Goal: Find specific page/section: Find specific page/section

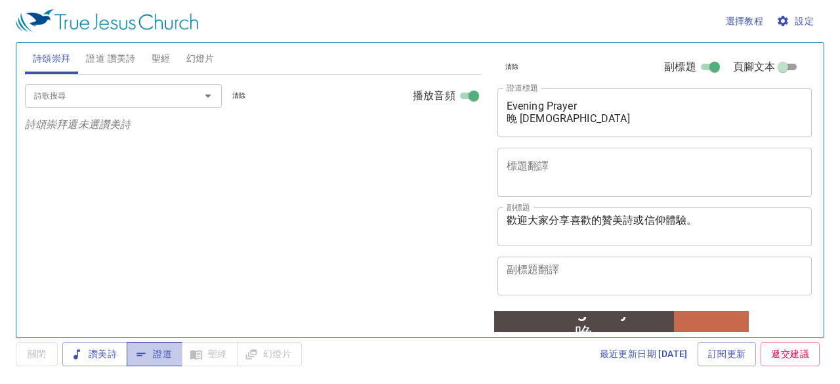
click at [167, 357] on span "證道" at bounding box center [154, 354] width 35 height 16
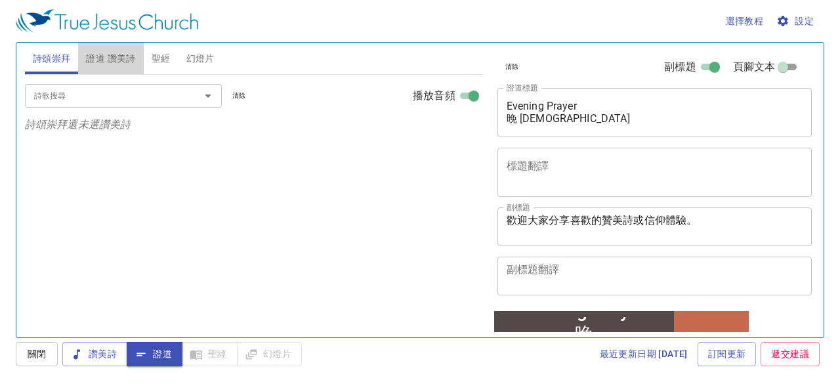
click at [123, 58] on span "證道 讚美詩" at bounding box center [110, 59] width 49 height 16
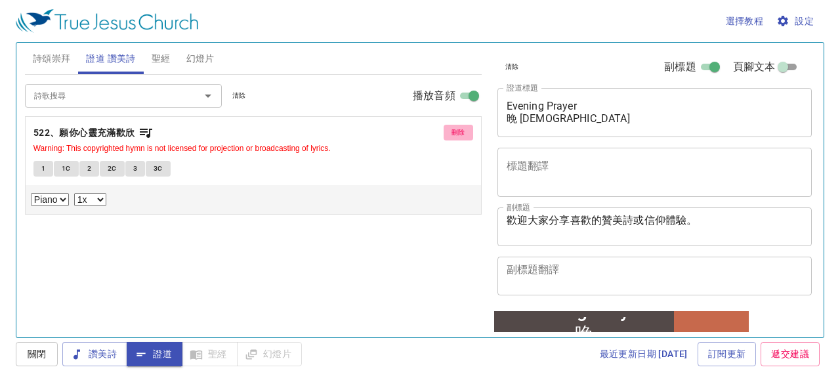
click at [461, 132] on span "刪除" at bounding box center [458, 133] width 14 height 12
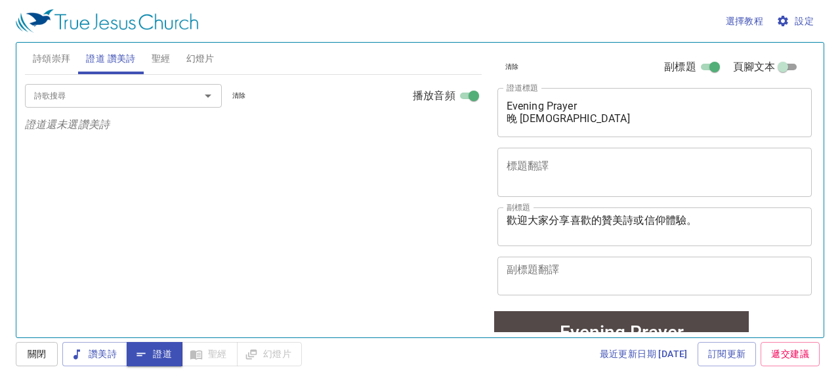
click at [118, 103] on div "詩歌搜尋" at bounding box center [123, 95] width 197 height 23
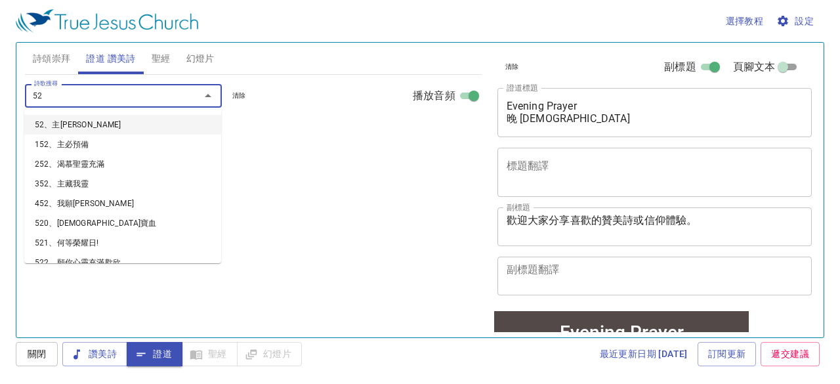
type input "523"
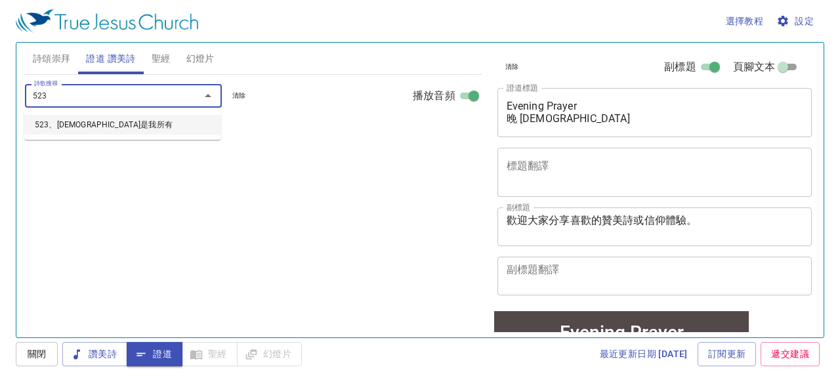
click at [103, 125] on li "523、救主是我所有" at bounding box center [122, 125] width 197 height 20
select select "1"
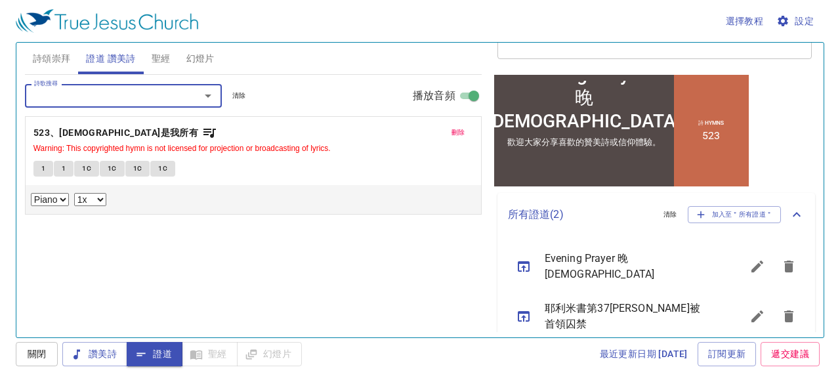
scroll to position [247, 0]
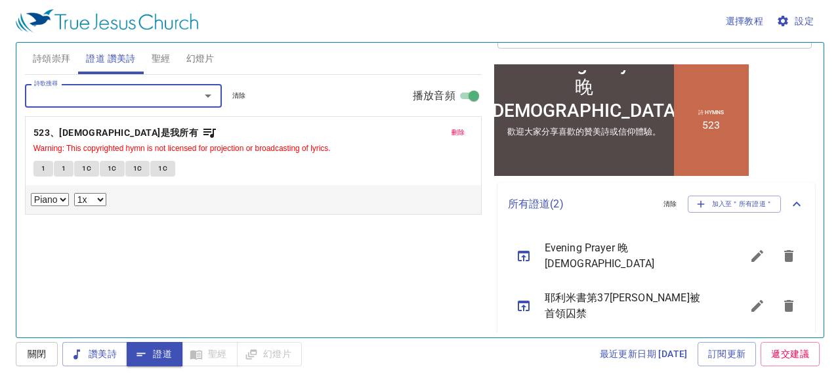
click at [527, 298] on icon "sermon lineup list" at bounding box center [524, 306] width 16 height 16
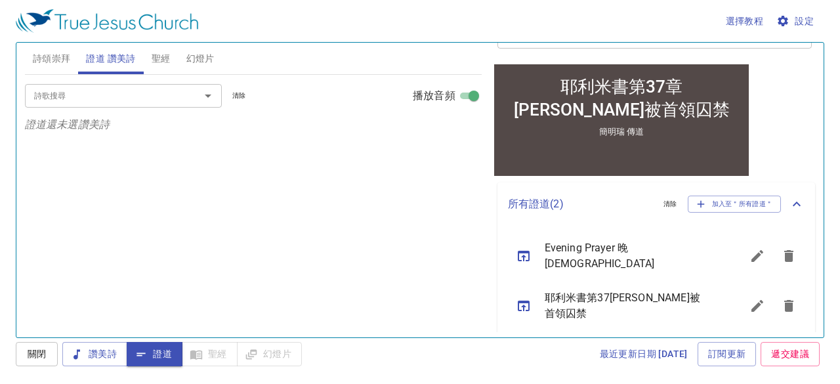
click at [521, 298] on icon "sermon lineup list" at bounding box center [524, 306] width 16 height 16
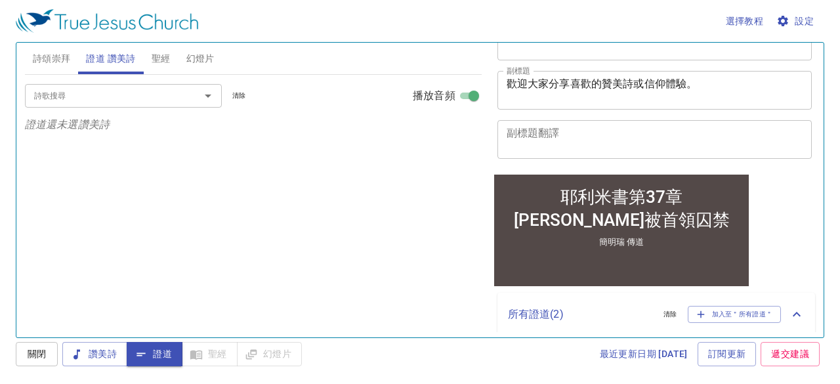
scroll to position [0, 0]
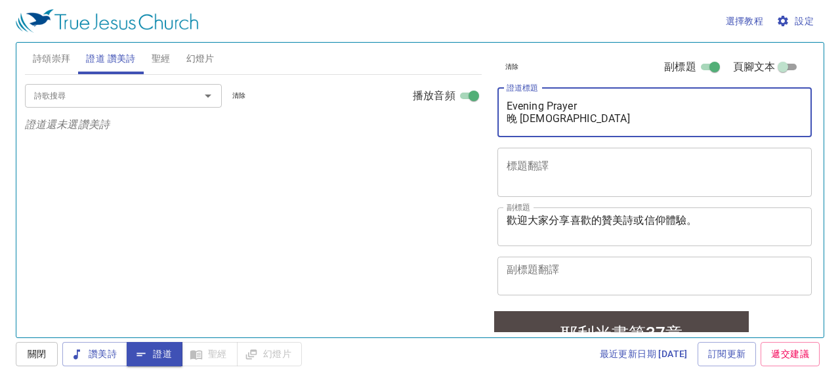
drag, startPoint x: 559, startPoint y: 103, endPoint x: 571, endPoint y: 102, distance: 11.9
click at [571, 102] on textarea "耶利米書第37章 耶利米被首領囚禁" at bounding box center [654, 112] width 296 height 25
click at [515, 121] on textarea "耶利米書第41章 耶利米被首領囚禁" at bounding box center [654, 112] width 296 height 25
drag, startPoint x: 508, startPoint y: 117, endPoint x: 615, endPoint y: 117, distance: 107.6
click at [615, 117] on textarea "耶利米書第41章 耶利米被首領囚禁" at bounding box center [654, 112] width 296 height 25
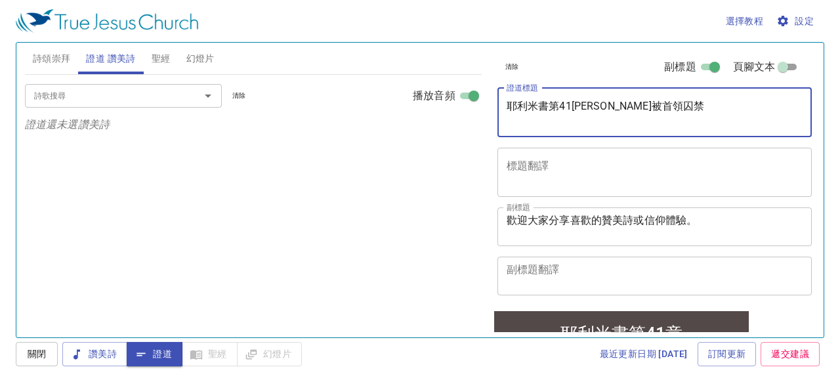
paste textarea "抉擇失當的悲劇"
type textarea "耶利米書第41章 抉擇失當的悲劇"
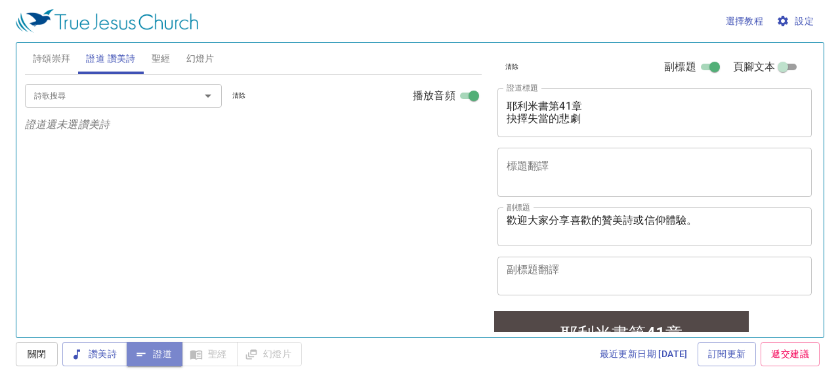
click at [164, 350] on span "證道" at bounding box center [154, 354] width 35 height 16
